Goal: Complete application form

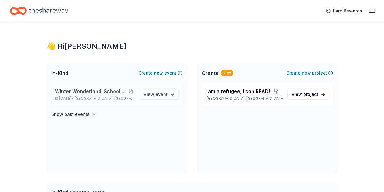
click at [107, 92] on span "Winter Wonderland: School Literacy Parent Night" at bounding box center [91, 90] width 72 height 7
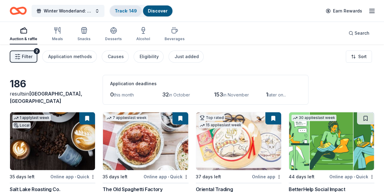
click at [123, 8] on link "Track · 149" at bounding box center [126, 10] width 22 height 5
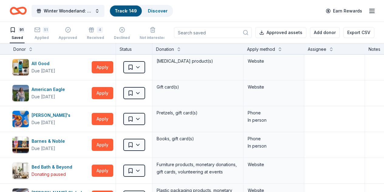
drag, startPoint x: 258, startPoint y: 49, endPoint x: 273, endPoint y: 49, distance: 15.5
click at [266, 49] on div "Apply method" at bounding box center [261, 49] width 28 height 7
click at [283, 48] on button at bounding box center [280, 49] width 5 height 6
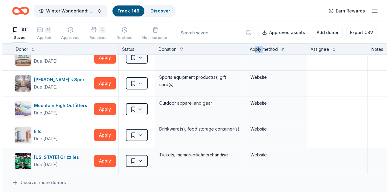
scroll to position [2268, 0]
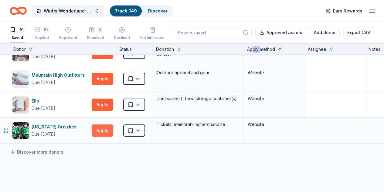
click at [104, 124] on button "Apply" at bounding box center [103, 130] width 22 height 12
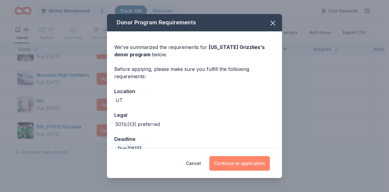
click at [219, 161] on button "Continue to application" at bounding box center [239, 163] width 60 height 15
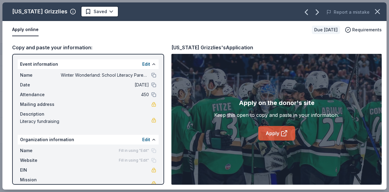
click at [271, 133] on link "Apply" at bounding box center [276, 133] width 37 height 15
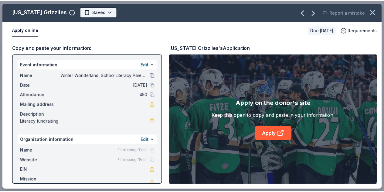
scroll to position [0, 0]
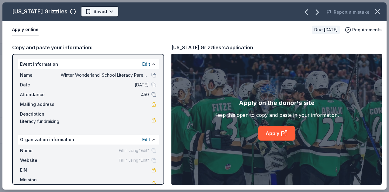
click at [82, 13] on html "Winter Wonderland: School Literacy Parent Night Track · 149 Discover Earn Rewar…" at bounding box center [194, 96] width 389 height 192
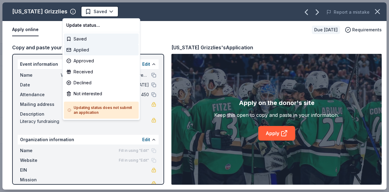
click at [87, 52] on div "Applied" at bounding box center [101, 49] width 75 height 11
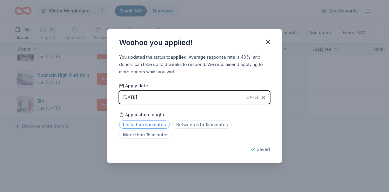
click at [148, 125] on span "Less than 5 minutes" at bounding box center [144, 124] width 51 height 8
click at [267, 41] on icon "button" at bounding box center [268, 42] width 9 height 9
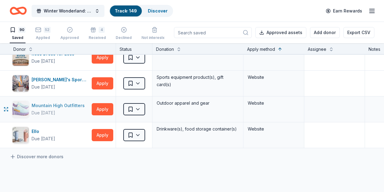
scroll to position [2207, 0]
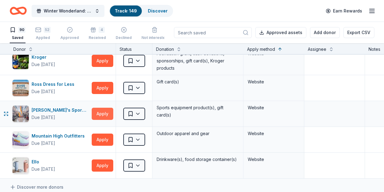
click at [106, 108] on button "Apply" at bounding box center [103, 114] width 22 height 12
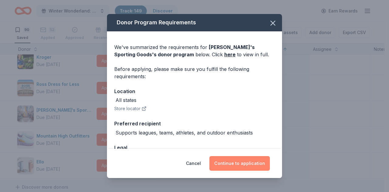
click at [238, 164] on button "Continue to application" at bounding box center [239, 163] width 60 height 15
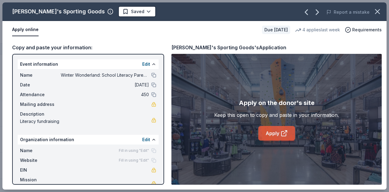
click at [270, 132] on link "Apply" at bounding box center [276, 133] width 37 height 15
click at [288, 136] on link "Apply" at bounding box center [276, 133] width 37 height 15
click at [374, 12] on icon "button" at bounding box center [377, 11] width 9 height 9
